Goal: Transaction & Acquisition: Purchase product/service

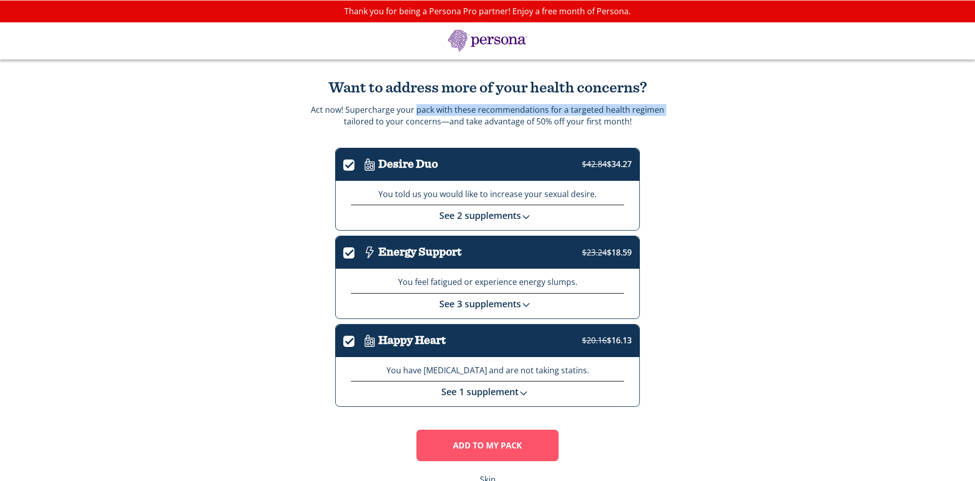
drag, startPoint x: 303, startPoint y: 118, endPoint x: 419, endPoint y: 108, distance: 117.2
click at [419, 108] on div "Want to address more of your health concerns? Act now! Supercharge your pack wi…" at bounding box center [487, 282] width 975 height 446
click at [368, 137] on div "Want to address more of your health concerns? Act now! Supercharge your pack wi…" at bounding box center [487, 282] width 975 height 446
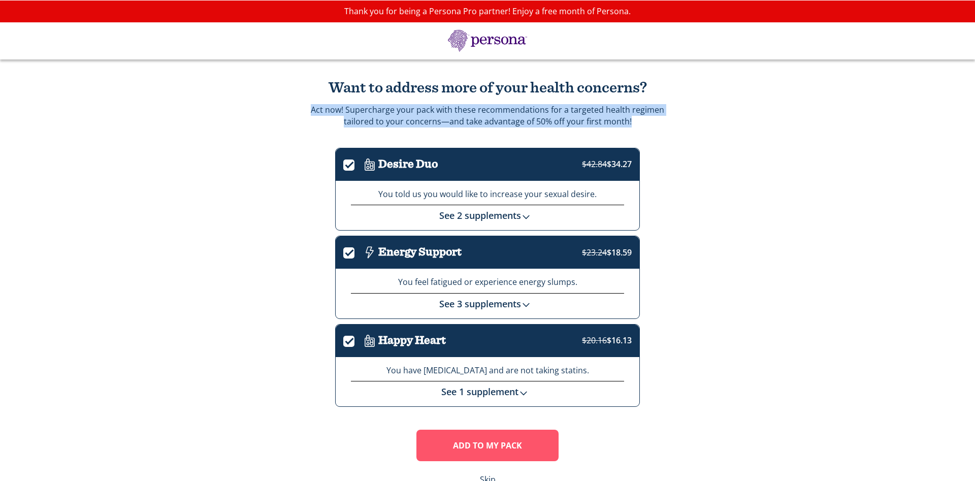
drag, startPoint x: 311, startPoint y: 108, endPoint x: 677, endPoint y: 120, distance: 365.7
click at [677, 120] on div "Want to address more of your health concerns? Act now! Supercharge your pack wi…" at bounding box center [487, 282] width 975 height 446
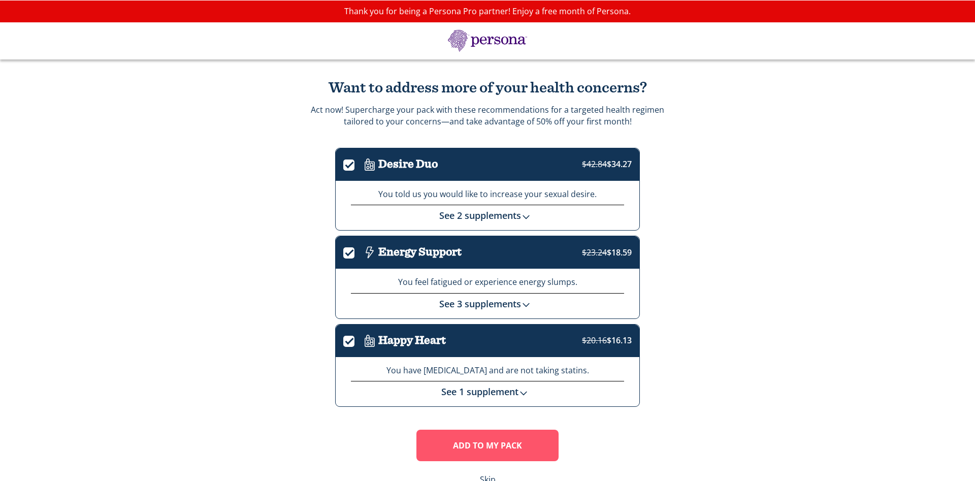
click at [734, 208] on div "Want to address more of your health concerns? Act now! Supercharge your pack wi…" at bounding box center [487, 282] width 975 height 446
click at [938, 228] on div "Want to address more of your health concerns? Act now! Supercharge your pack wi…" at bounding box center [487, 282] width 975 height 446
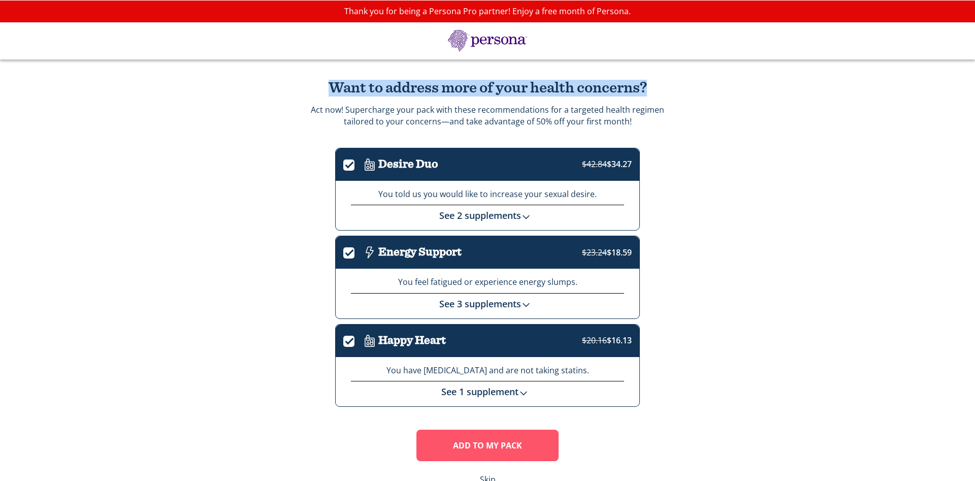
drag, startPoint x: 314, startPoint y: 90, endPoint x: 828, endPoint y: 61, distance: 515.0
click at [828, 61] on div "Want to address more of your health concerns? Act now! Supercharge your pack wi…" at bounding box center [487, 282] width 975 height 446
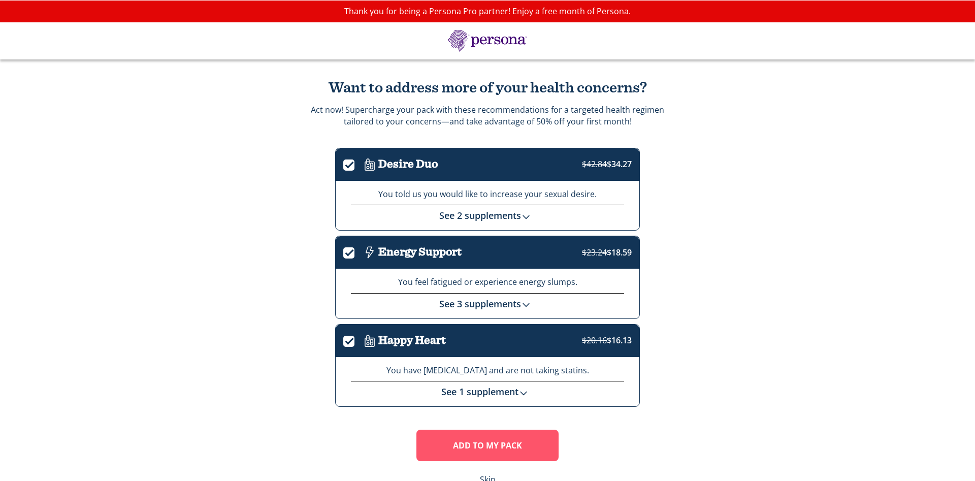
click at [758, 164] on div "Want to address more of your health concerns? Act now! Supercharge your pack wi…" at bounding box center [487, 282] width 975 height 446
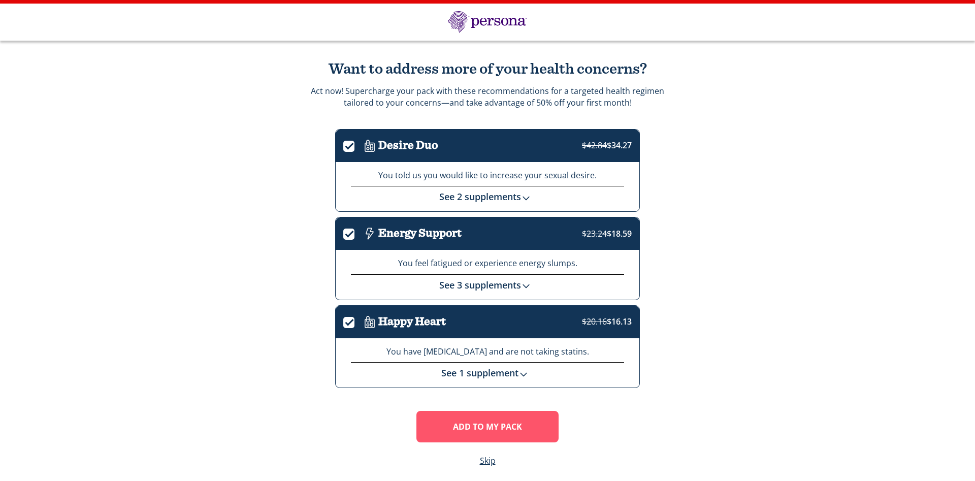
scroll to position [25, 0]
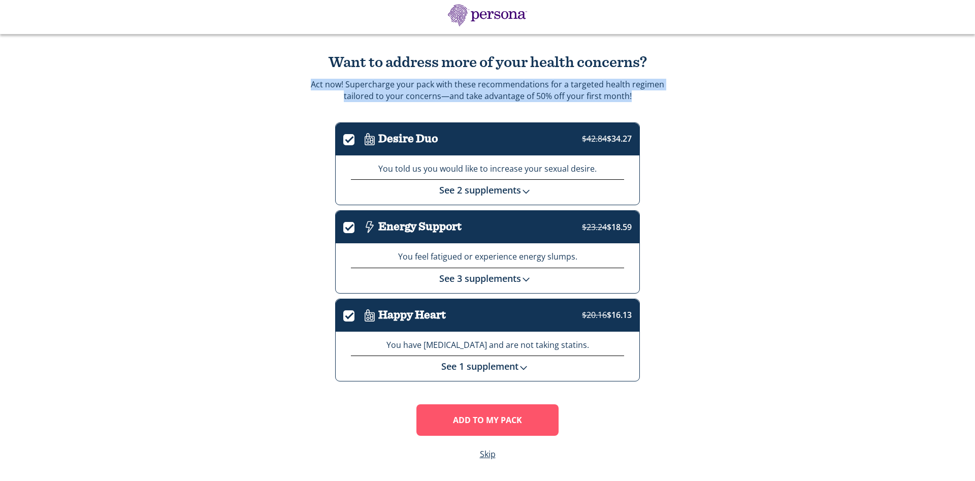
drag, startPoint x: 305, startPoint y: 82, endPoint x: 721, endPoint y: 96, distance: 416.5
click at [721, 96] on div "Want to address more of your health concerns? Act now! Supercharge your pack wi…" at bounding box center [487, 257] width 975 height 446
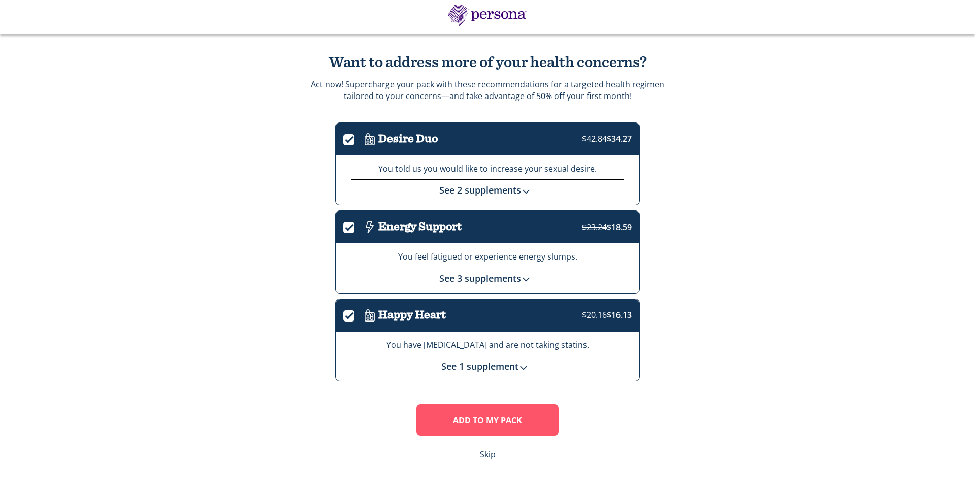
click at [677, 183] on div "Want to address more of your health concerns? Act now! Supercharge your pack wi…" at bounding box center [487, 257] width 975 height 446
